Goal: Transaction & Acquisition: Purchase product/service

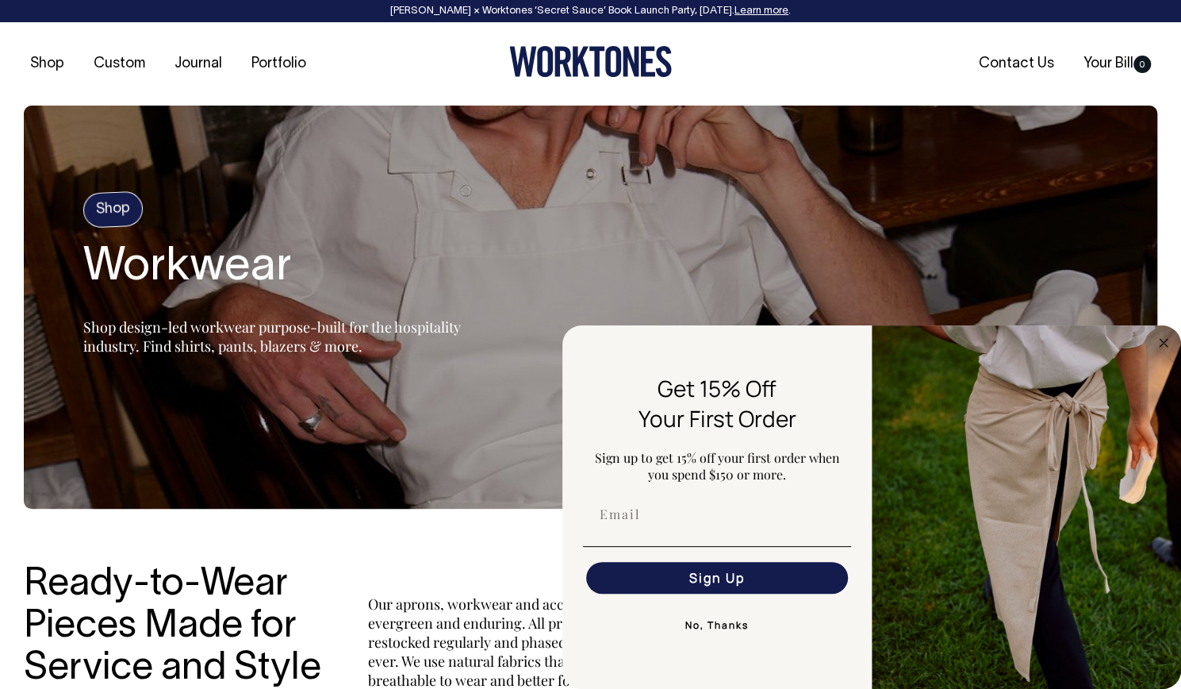
click at [705, 620] on button "No, Thanks" at bounding box center [717, 625] width 268 height 32
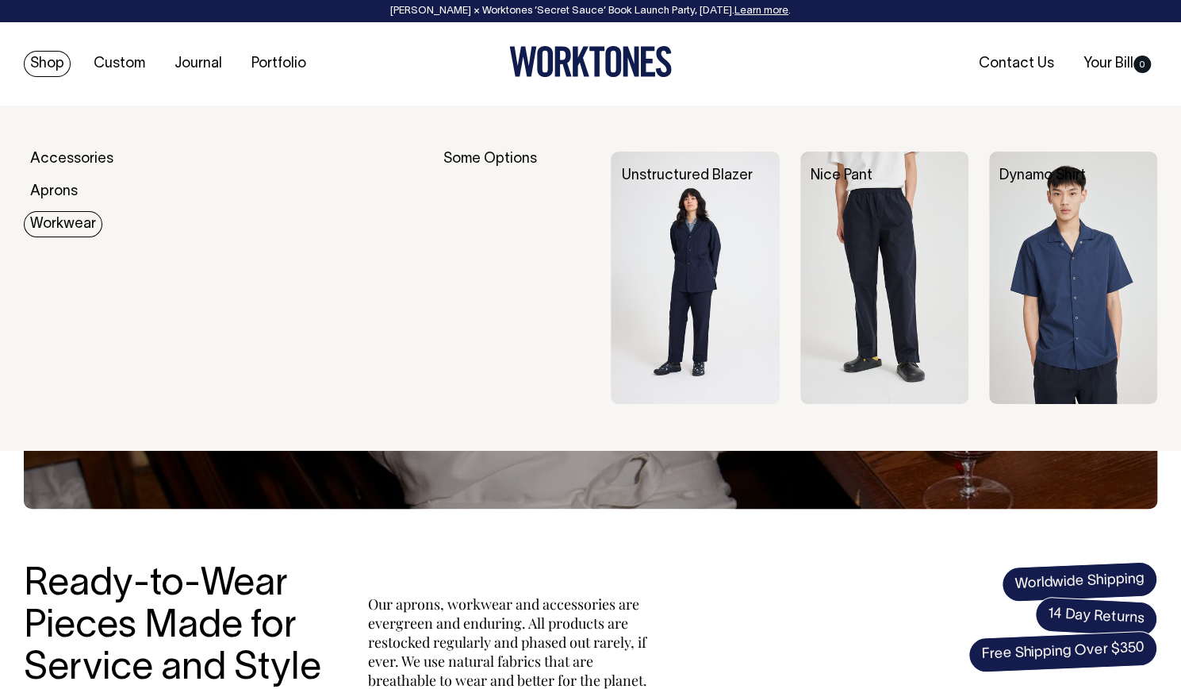
click at [74, 221] on link "Workwear" at bounding box center [63, 224] width 79 height 26
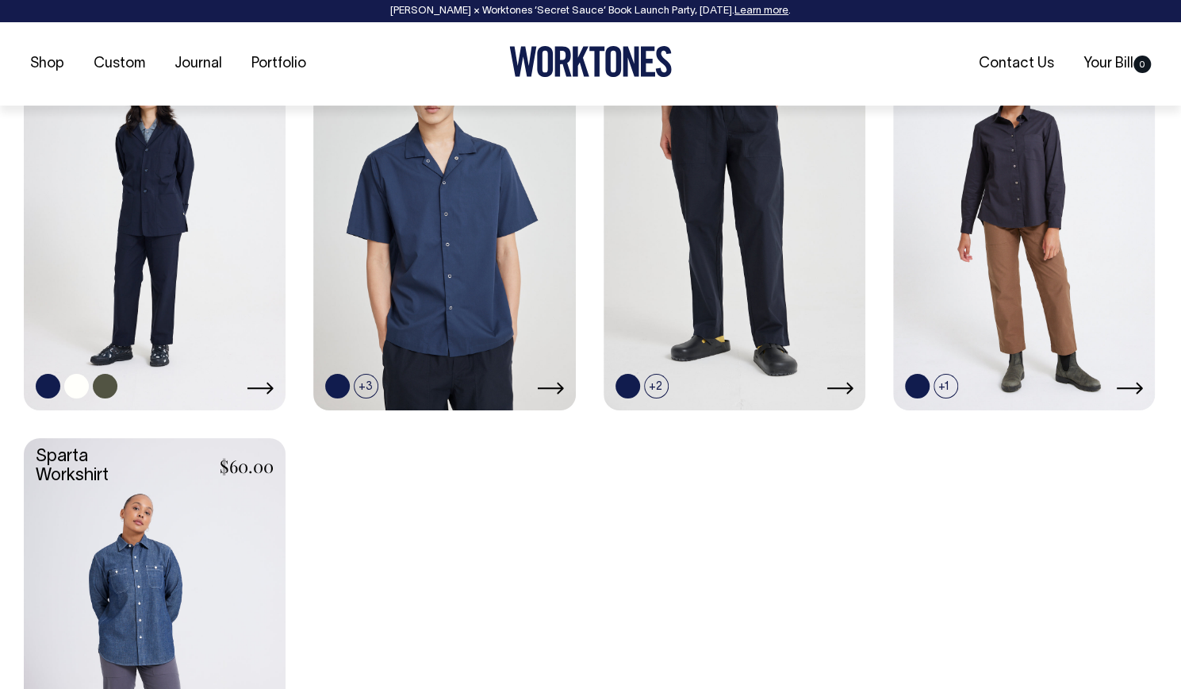
scroll to position [773, 0]
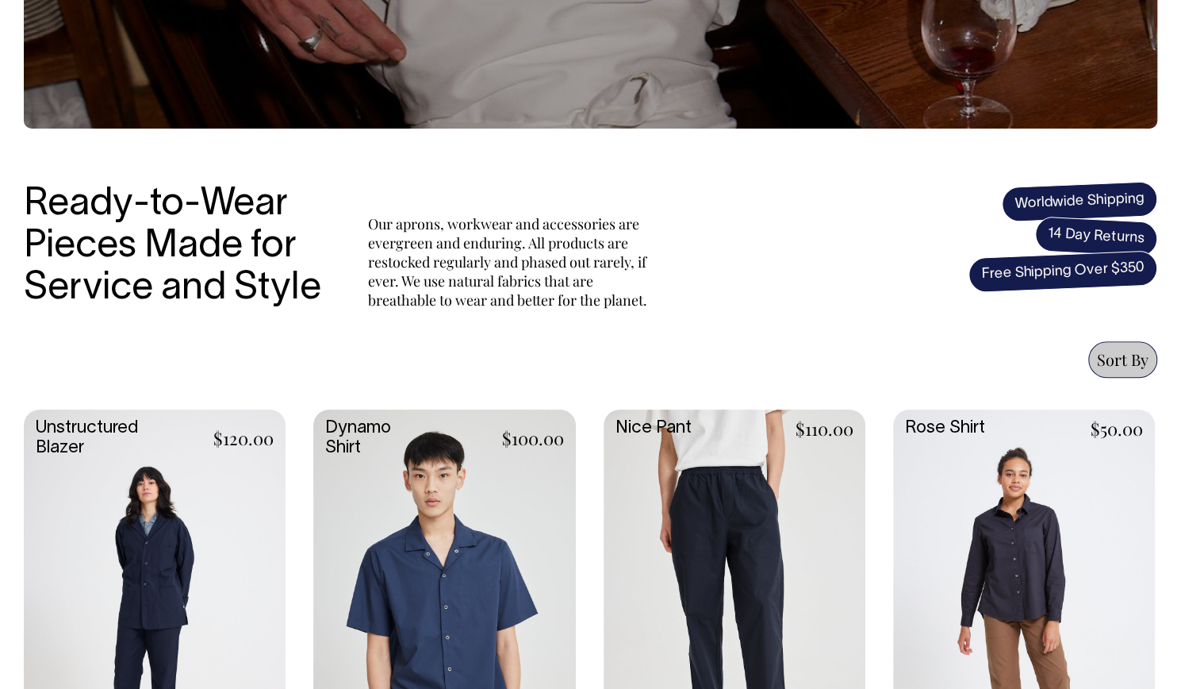
click at [1039, 502] on link at bounding box center [1024, 604] width 262 height 390
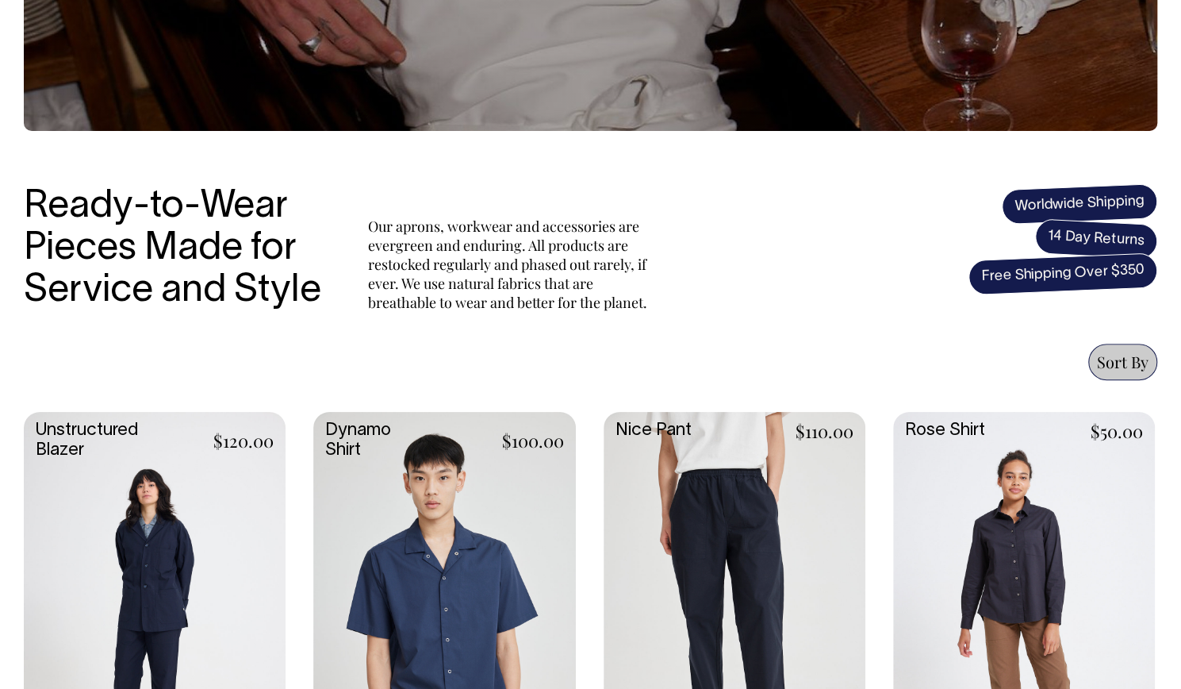
scroll to position [377, 0]
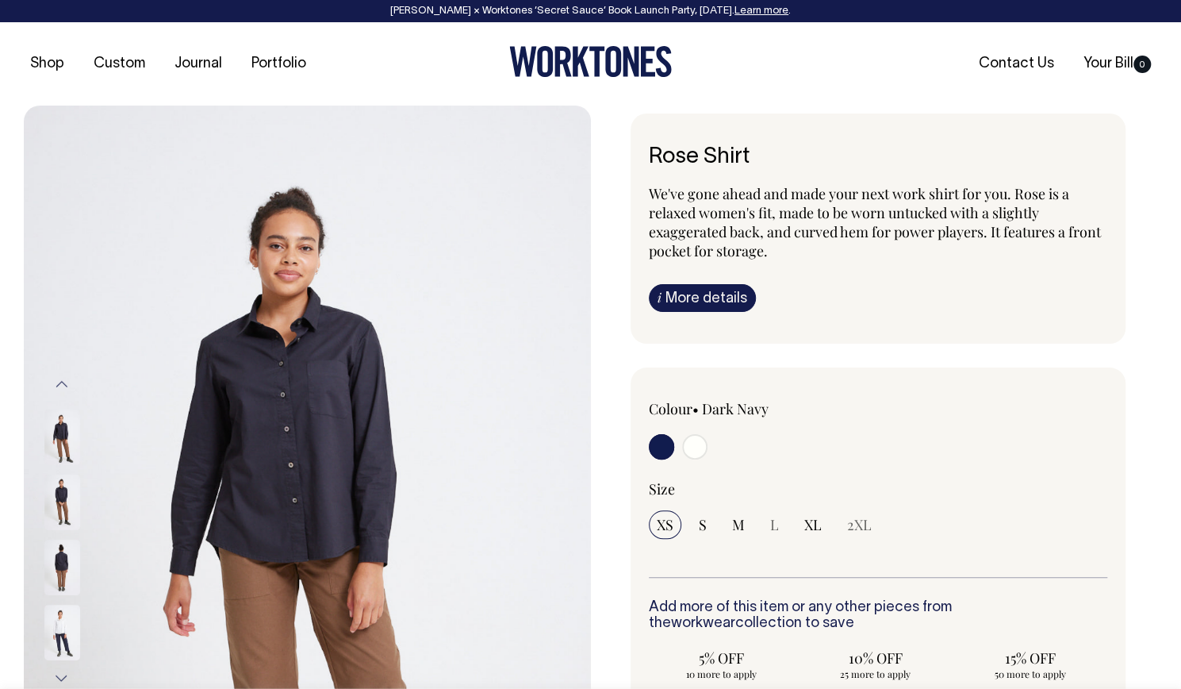
click at [539, 63] on icon at bounding box center [545, 61] width 16 height 31
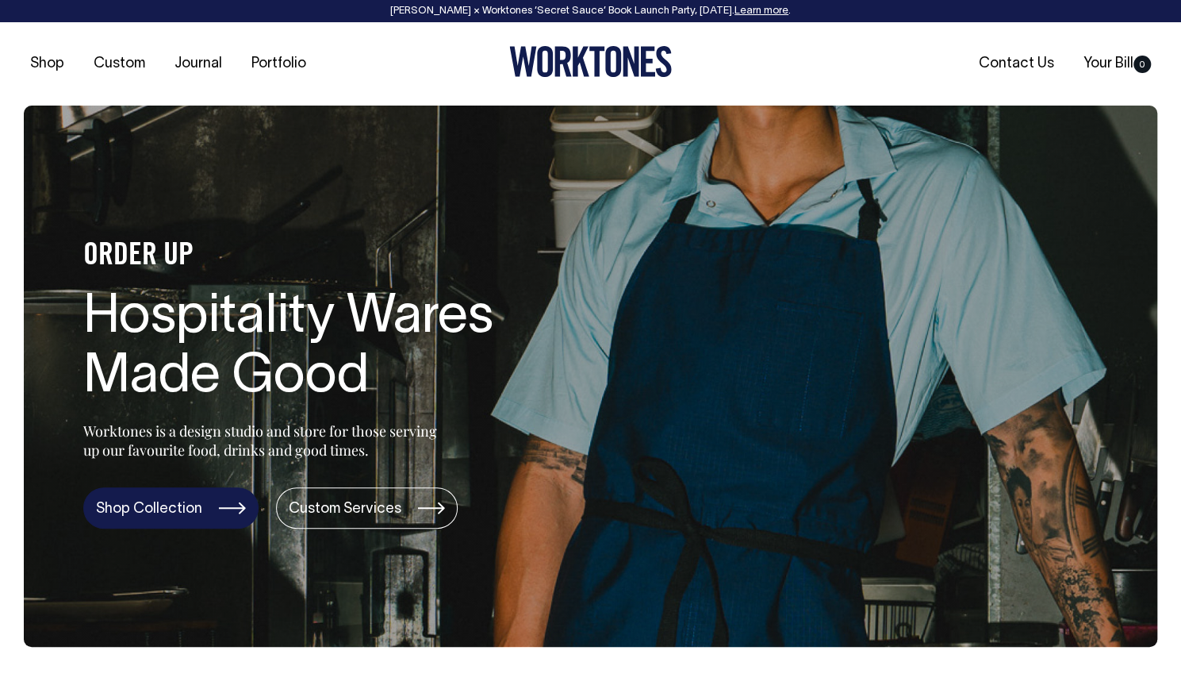
click at [160, 513] on link "Shop Collection" at bounding box center [170, 507] width 175 height 41
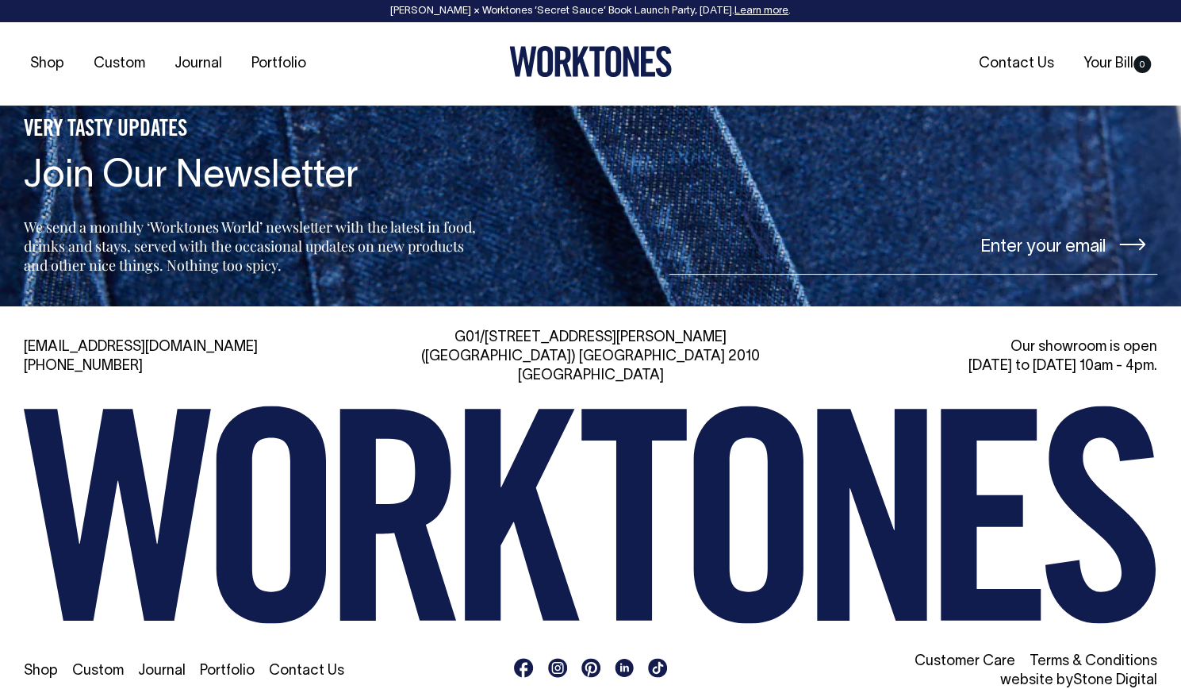
scroll to position [3385, 0]
